Goal: Task Accomplishment & Management: Use online tool/utility

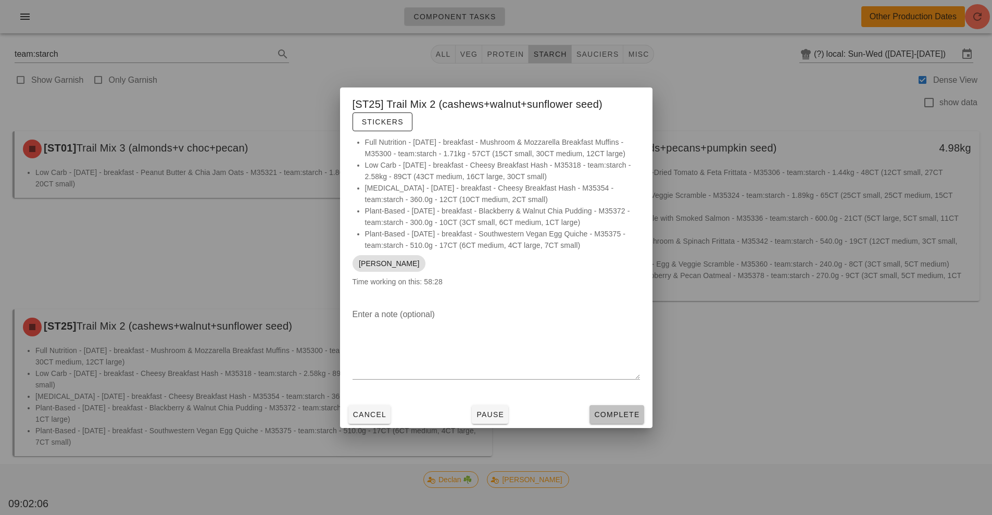
click at [611, 415] on span "Complete" at bounding box center [617, 414] width 46 height 8
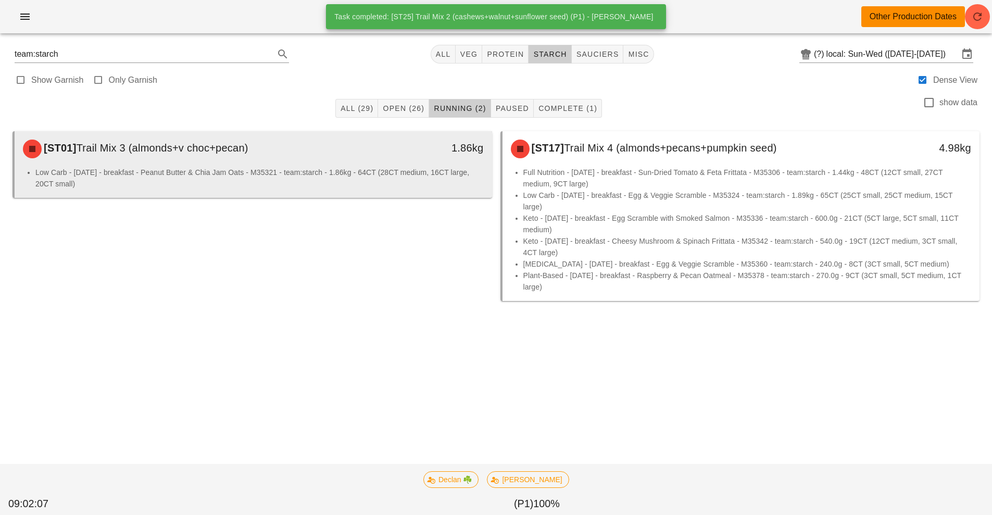
click at [314, 144] on div "[ST01] Trail Mix 3 (almonds+v choc+pecan)" at bounding box center [194, 148] width 355 height 31
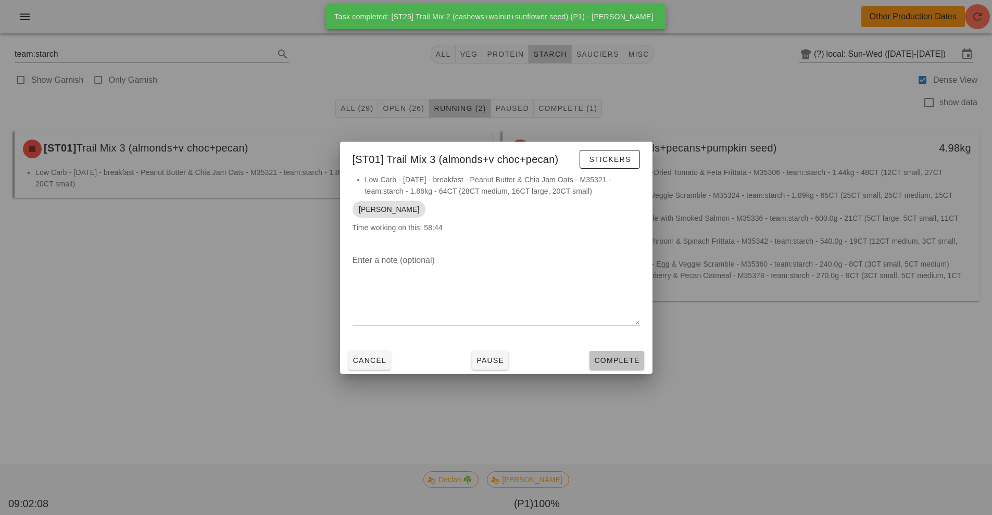
click at [615, 359] on span "Complete" at bounding box center [617, 360] width 46 height 8
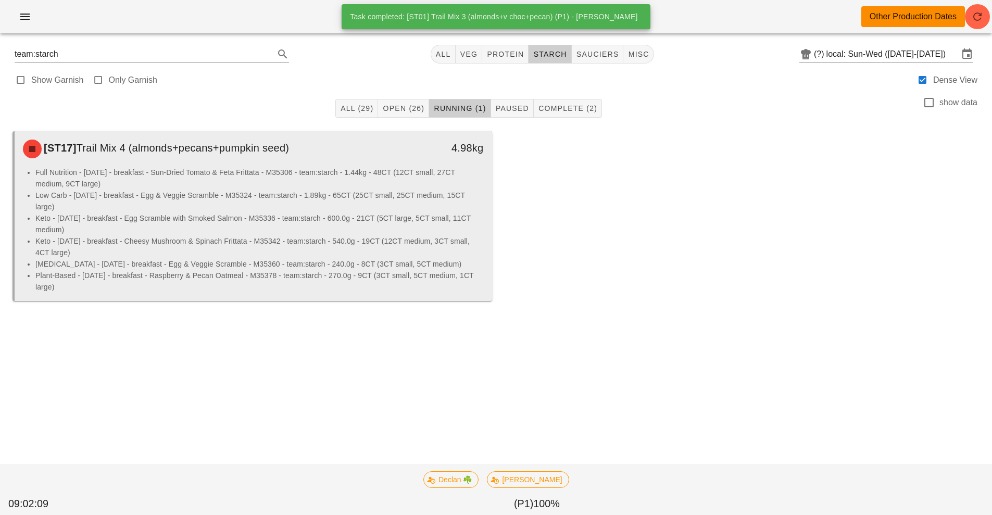
click at [412, 245] on li "Keto - [DATE] - breakfast - Cheesy Mushroom & Spinach Frittata - M35342 - team:…" at bounding box center [259, 246] width 448 height 23
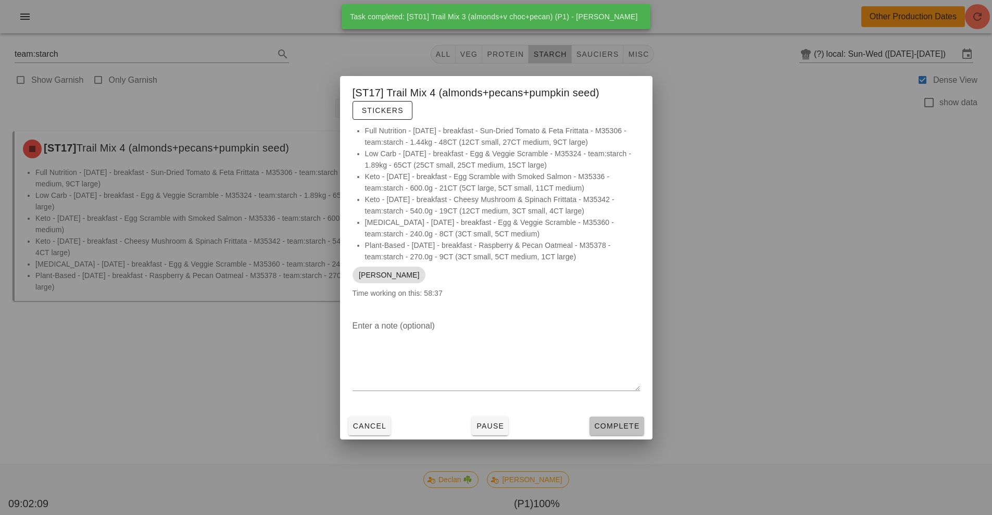
click at [601, 424] on span "Complete" at bounding box center [617, 426] width 46 height 8
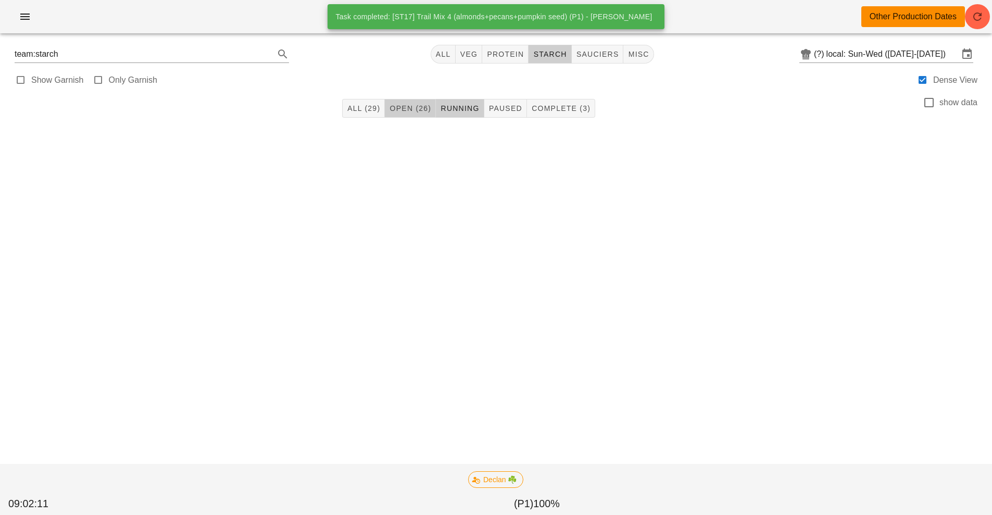
click at [414, 110] on span "Open (26)" at bounding box center [410, 108] width 42 height 8
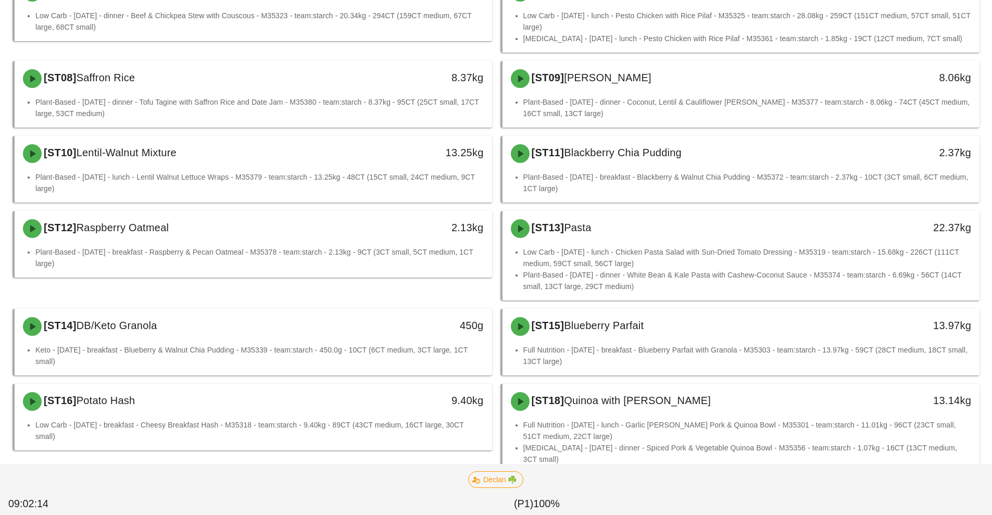
scroll to position [376, 0]
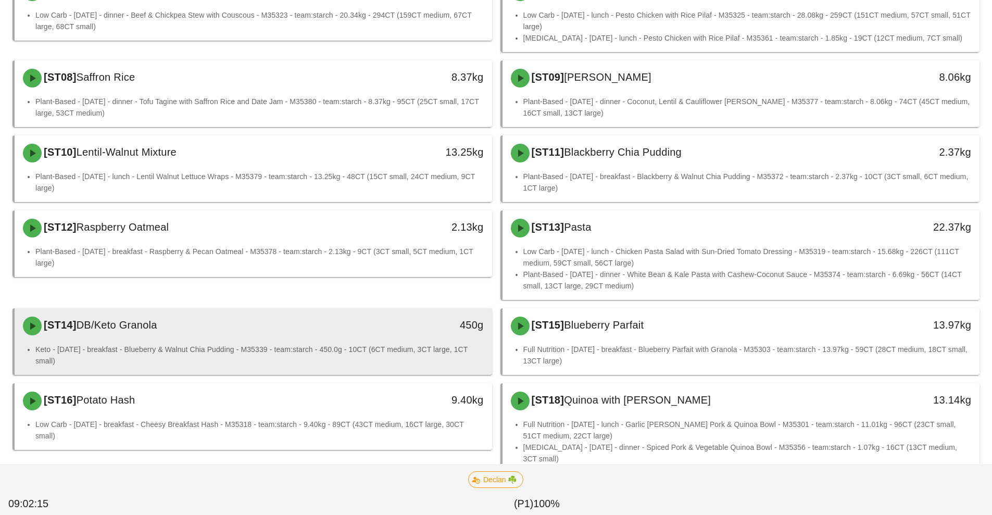
click at [281, 342] on div "[ST14] DB/Keto Granola" at bounding box center [194, 325] width 355 height 31
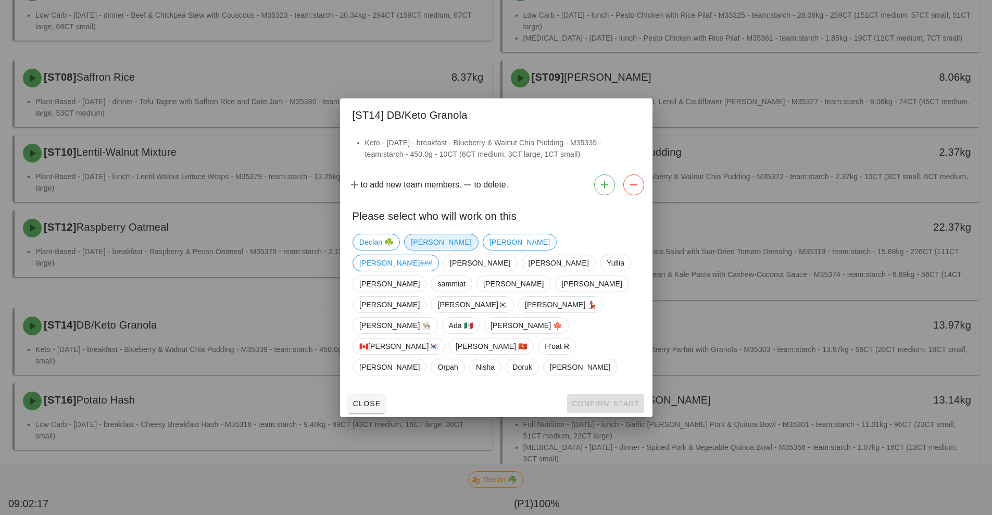
click at [431, 250] on span "[PERSON_NAME]" at bounding box center [441, 242] width 60 height 16
click at [611, 394] on button "Confirm Start" at bounding box center [605, 403] width 77 height 19
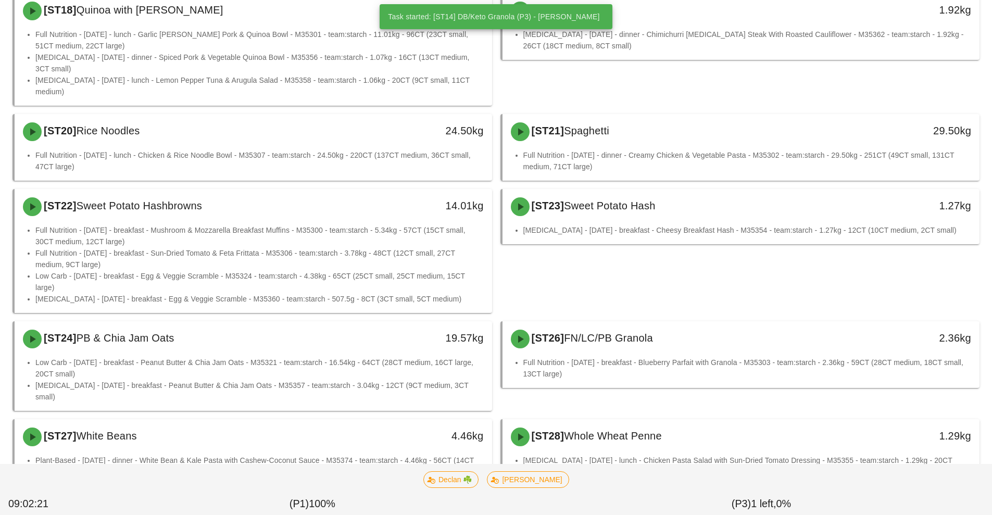
scroll to position [768, 0]
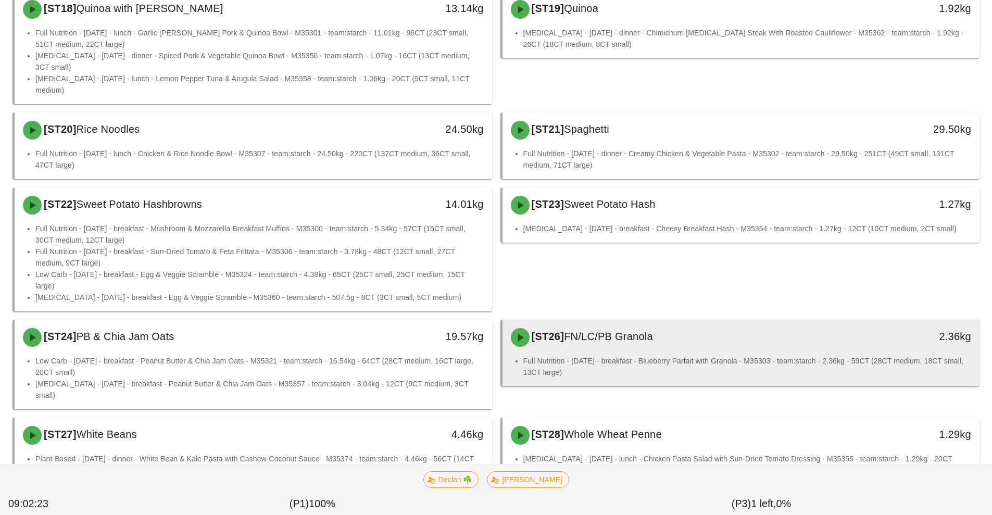
click at [767, 343] on div "[ST26] FN/LC/PB Granola 2.36kg" at bounding box center [742, 337] width 478 height 35
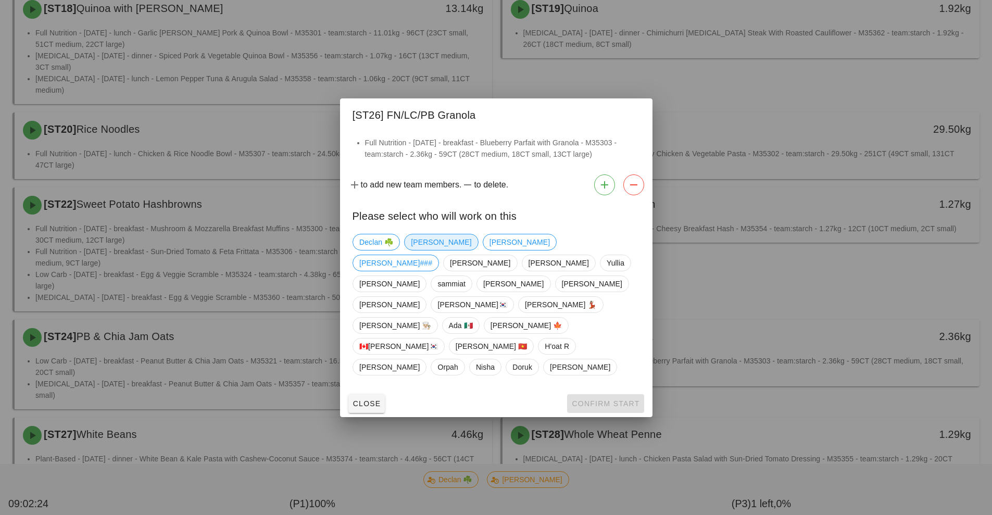
click at [433, 250] on span "[PERSON_NAME]" at bounding box center [441, 242] width 60 height 16
click at [609, 399] on span "Confirm Start" at bounding box center [605, 403] width 68 height 8
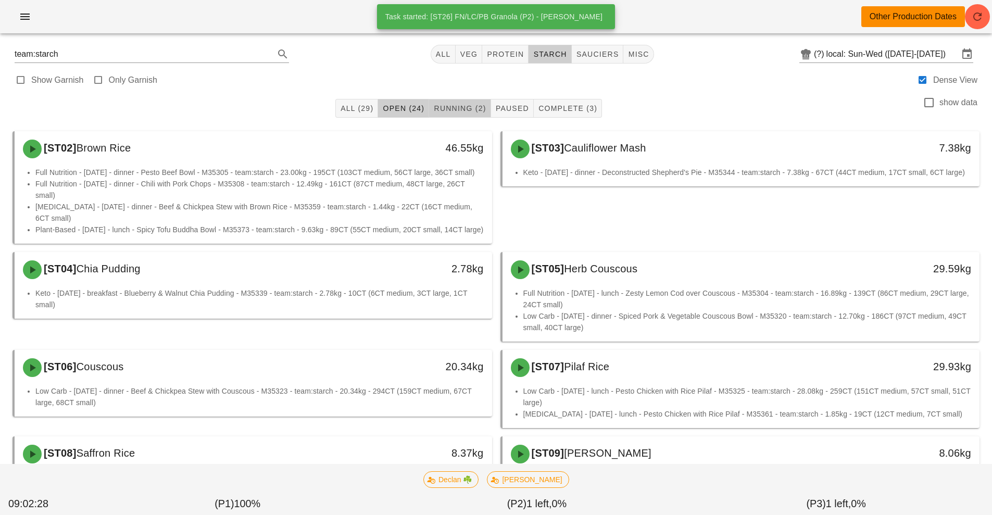
click at [461, 109] on span "Running (2)" at bounding box center [459, 108] width 53 height 8
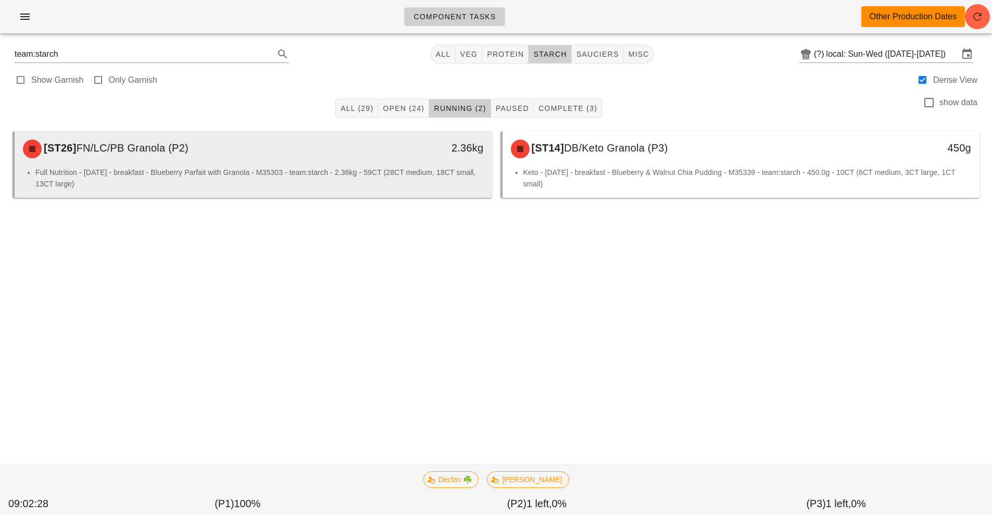
click at [367, 178] on li "Full Nutrition - [DATE] - breakfast - Blueberry Parfait with Granola - M35303 -…" at bounding box center [259, 178] width 448 height 23
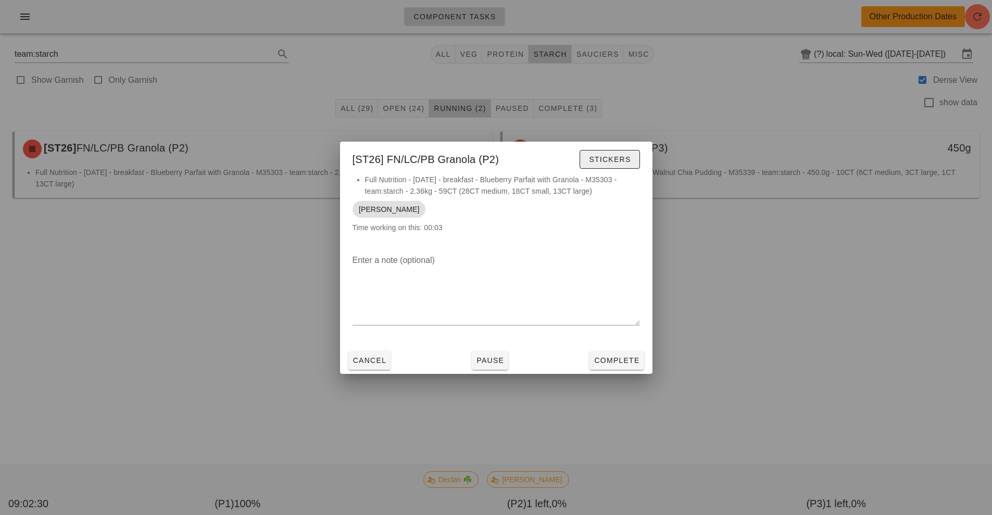
click at [618, 161] on span "Stickers" at bounding box center [610, 159] width 42 height 8
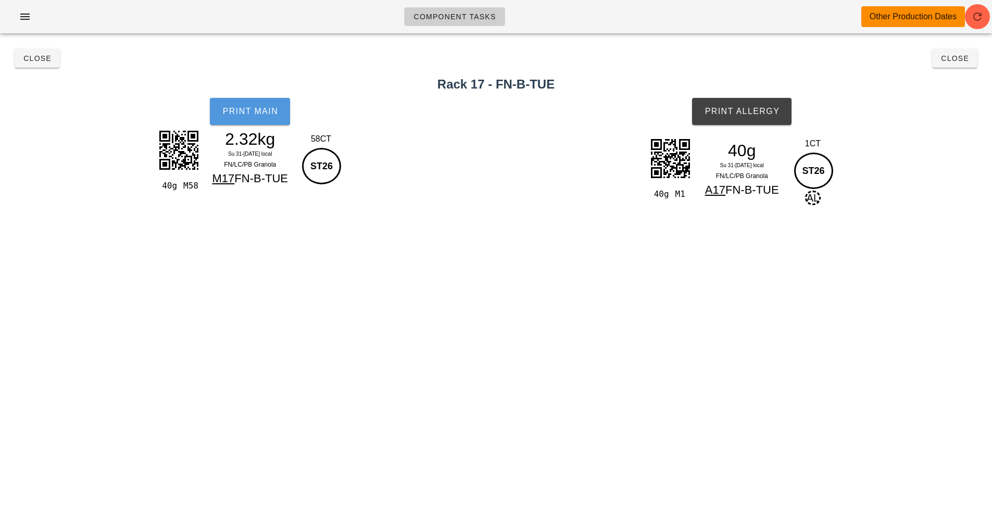
click at [260, 114] on span "Print Main" at bounding box center [250, 111] width 56 height 9
click at [766, 103] on button "Print Allergy" at bounding box center [741, 111] width 99 height 27
click at [24, 65] on button "Close" at bounding box center [37, 58] width 45 height 19
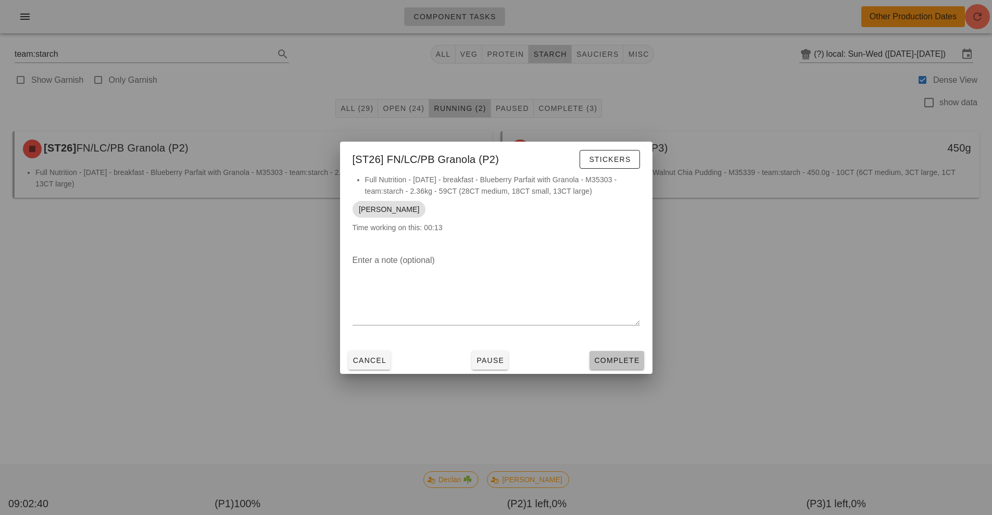
click at [616, 354] on button "Complete" at bounding box center [617, 360] width 54 height 19
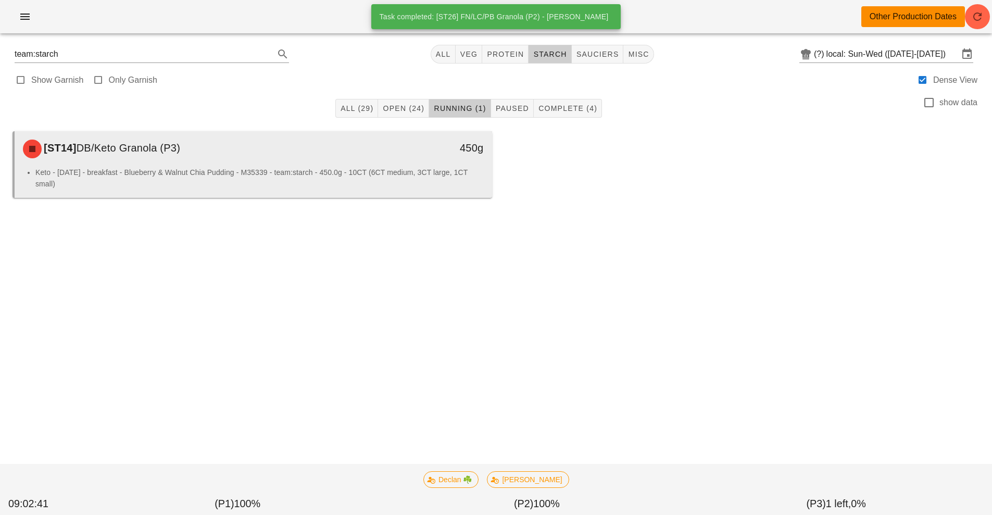
click at [281, 146] on div "[ST14] DB/Keto Granola (P3)" at bounding box center [194, 148] width 355 height 31
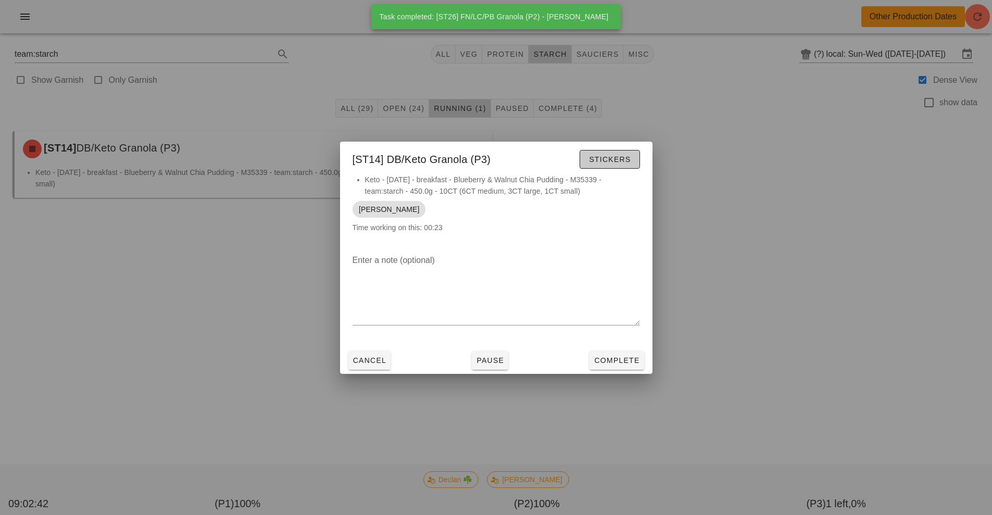
click at [621, 158] on span "Stickers" at bounding box center [610, 159] width 42 height 8
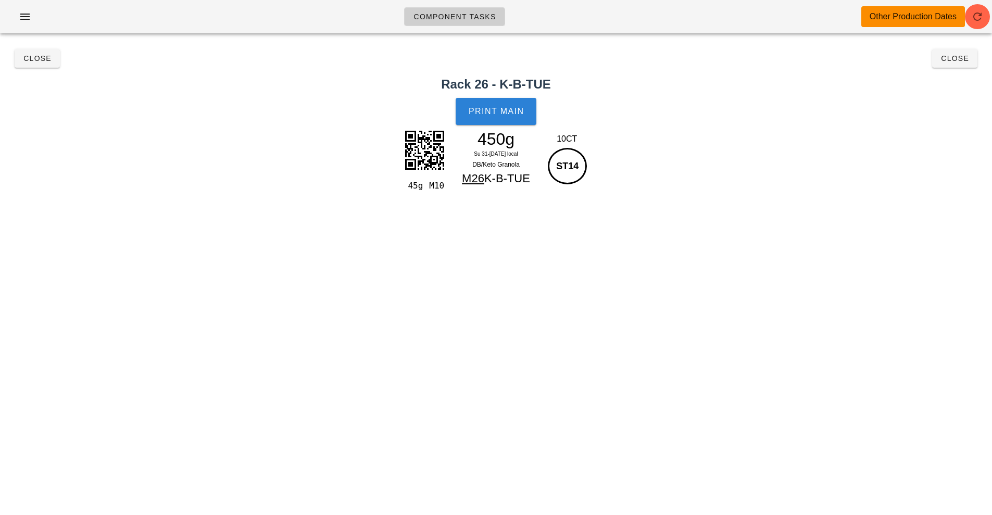
click at [506, 115] on span "Print Main" at bounding box center [496, 111] width 56 height 9
click at [48, 66] on button "Close" at bounding box center [37, 58] width 45 height 19
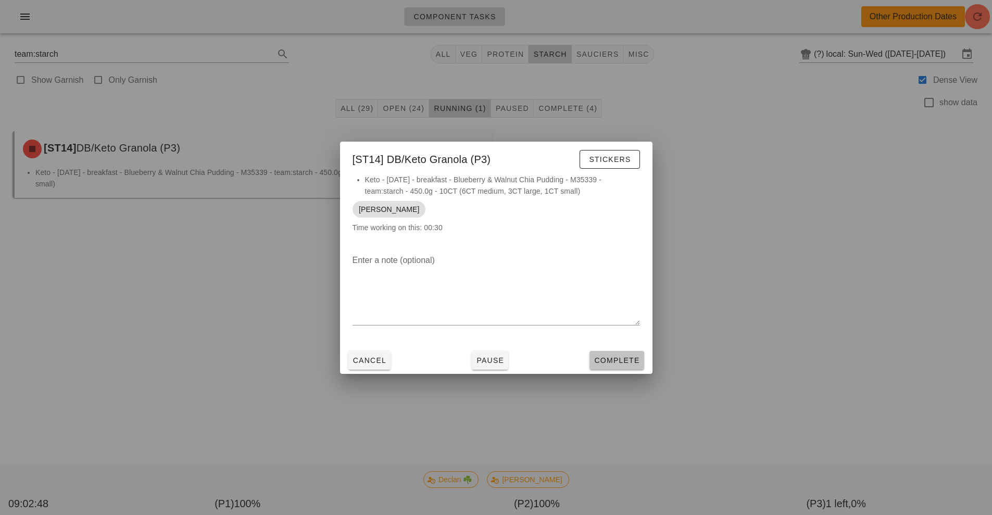
click at [599, 367] on button "Complete" at bounding box center [617, 360] width 54 height 19
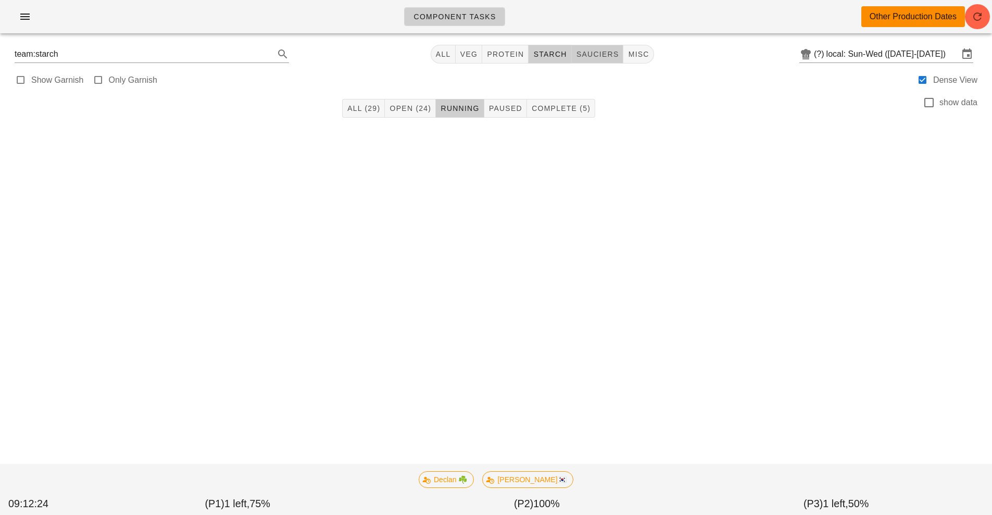
click at [599, 58] on span "sauciers" at bounding box center [597, 54] width 43 height 8
type input "team:sauciers"
click at [406, 108] on span "Open" at bounding box center [408, 108] width 24 height 8
click at [368, 109] on span "All (34)" at bounding box center [370, 108] width 33 height 8
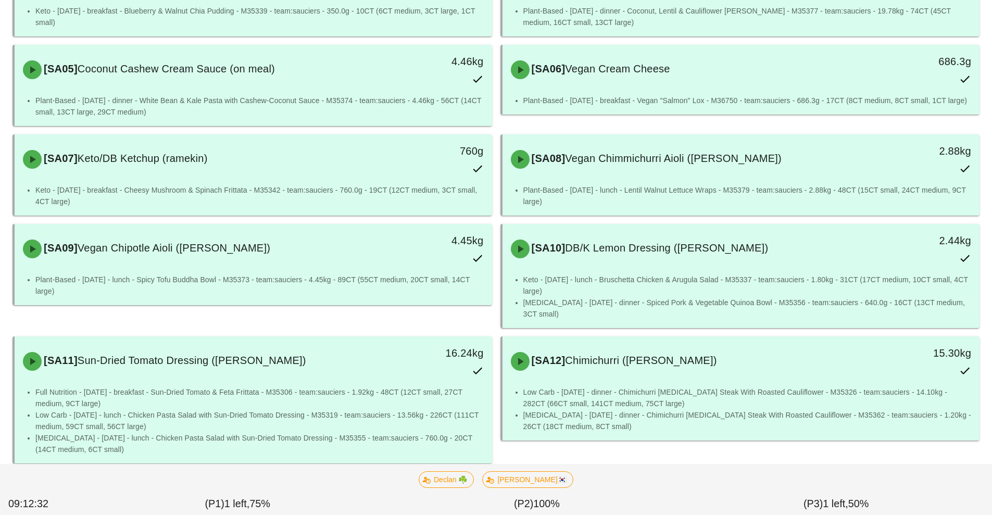
scroll to position [271, 0]
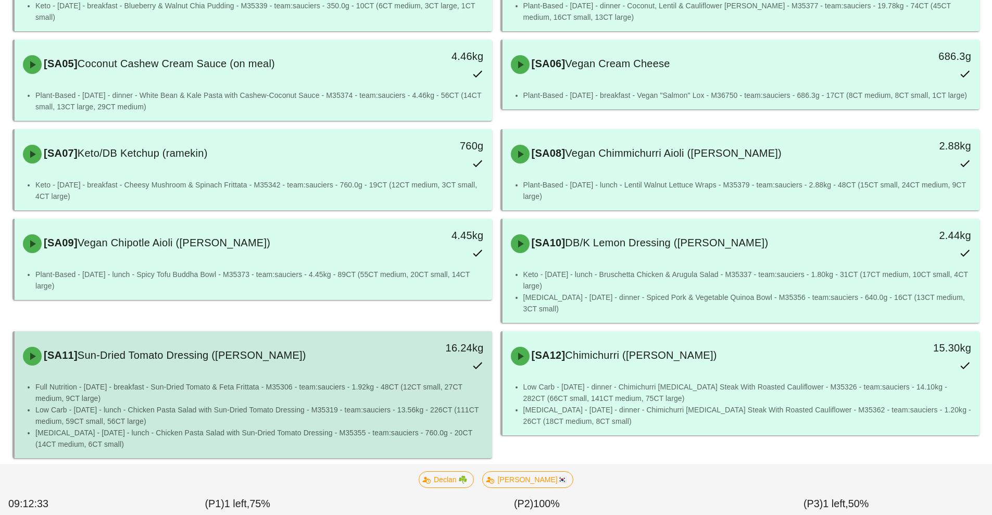
click at [193, 384] on li "Full Nutrition - [DATE] - breakfast - Sun-Dried Tomato & Feta Frittata - M35306…" at bounding box center [259, 392] width 448 height 23
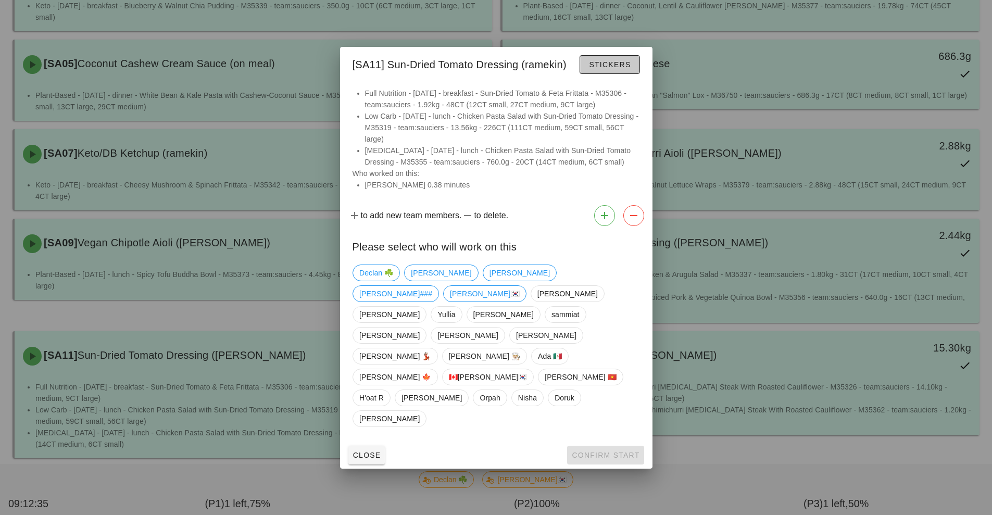
click at [602, 69] on span "Stickers" at bounding box center [610, 64] width 42 height 8
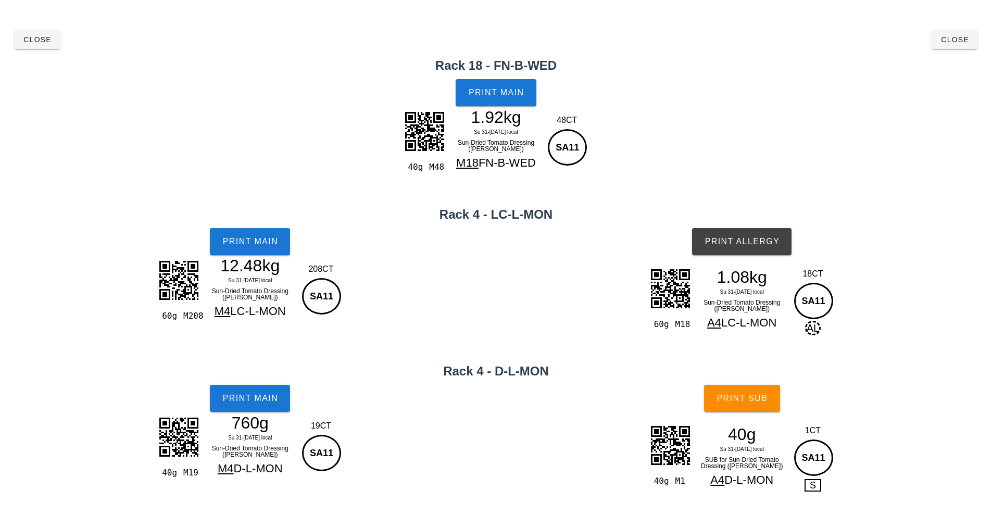
scroll to position [19, 0]
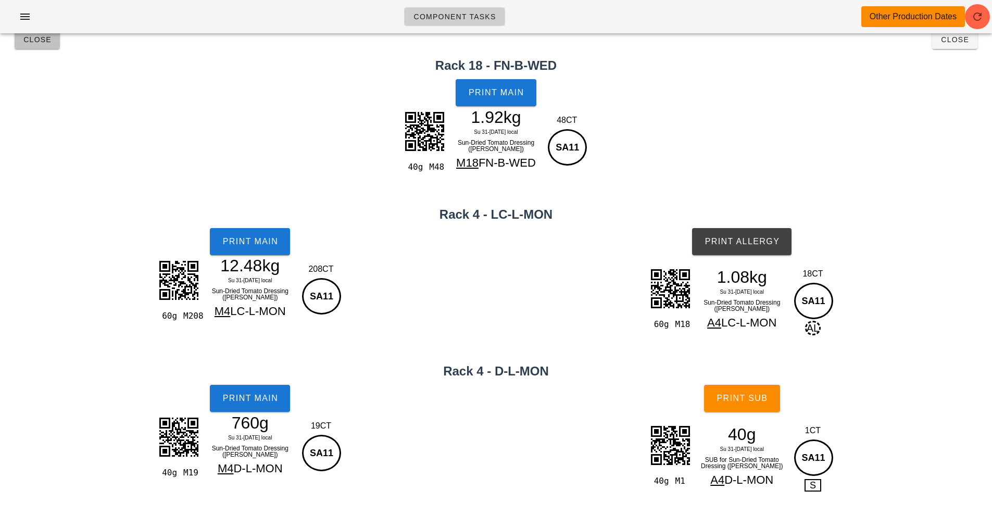
click at [49, 46] on button "Close" at bounding box center [37, 39] width 45 height 19
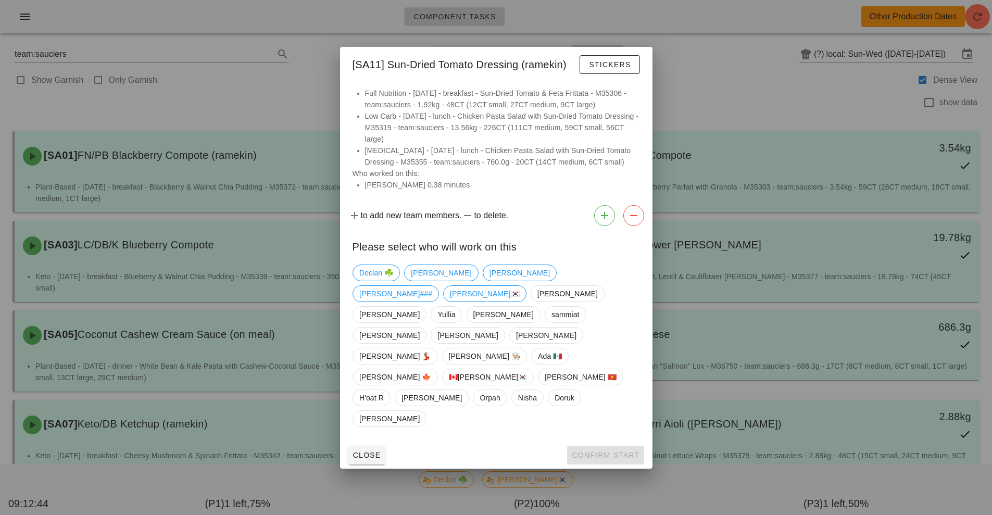
click at [747, 102] on div at bounding box center [496, 257] width 992 height 515
